Goal: Check status: Check status

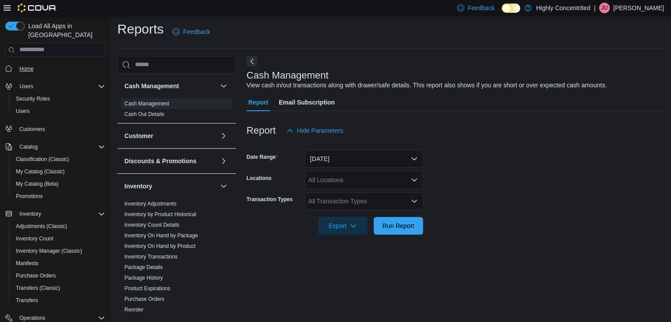
click at [22, 63] on span "Home" at bounding box center [60, 68] width 89 height 11
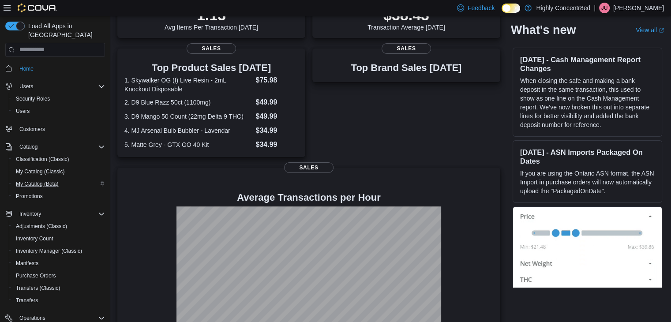
scroll to position [75, 0]
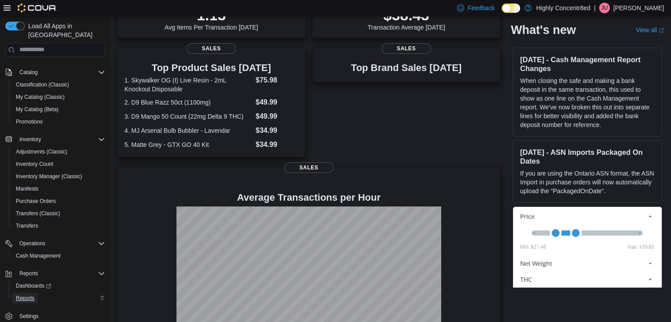
click at [32, 293] on span "Reports" at bounding box center [25, 298] width 19 height 11
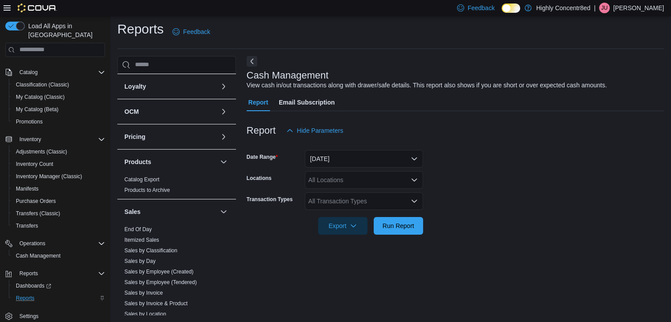
scroll to position [256, 0]
click at [150, 226] on link "End Of Day" at bounding box center [137, 229] width 27 height 6
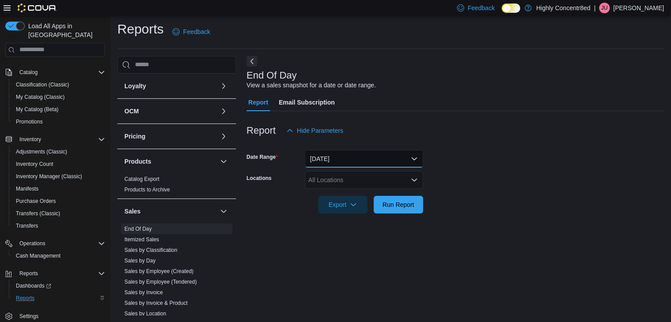
click at [327, 166] on button "[DATE]" at bounding box center [364, 159] width 118 height 18
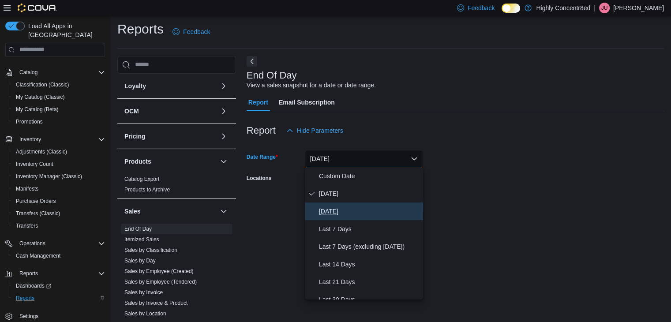
click at [334, 206] on span "[DATE]" at bounding box center [369, 211] width 101 height 11
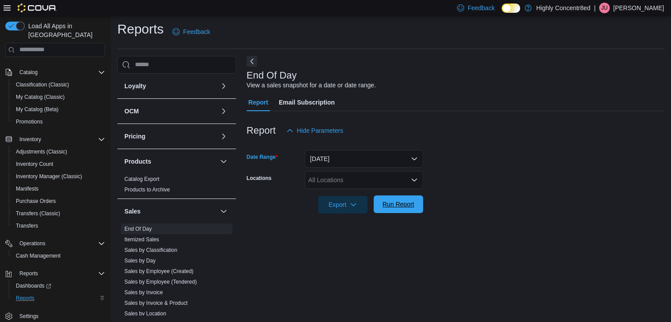
click at [390, 207] on span "Run Report" at bounding box center [399, 204] width 32 height 9
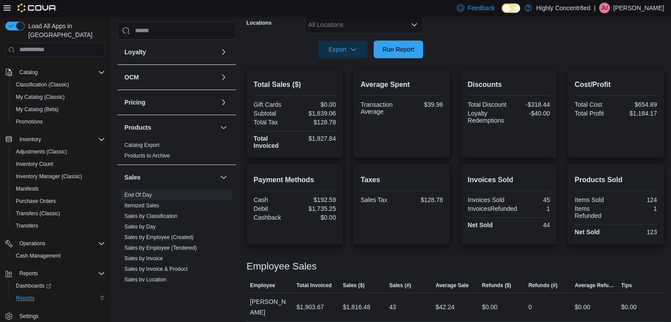
scroll to position [158, 0]
